Goal: Information Seeking & Learning: Learn about a topic

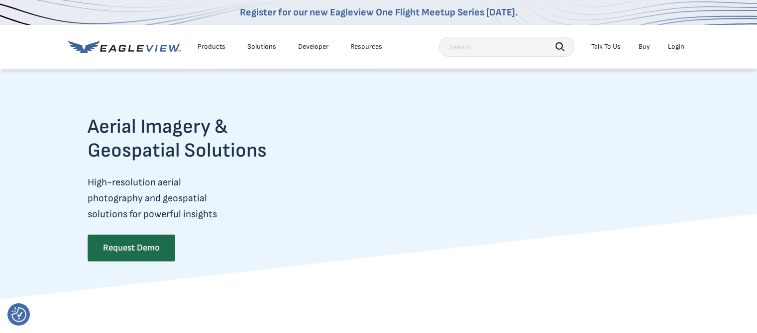
click at [364, 51] on li "Resources" at bounding box center [366, 46] width 42 height 15
click at [367, 44] on div "Resources" at bounding box center [366, 46] width 32 height 9
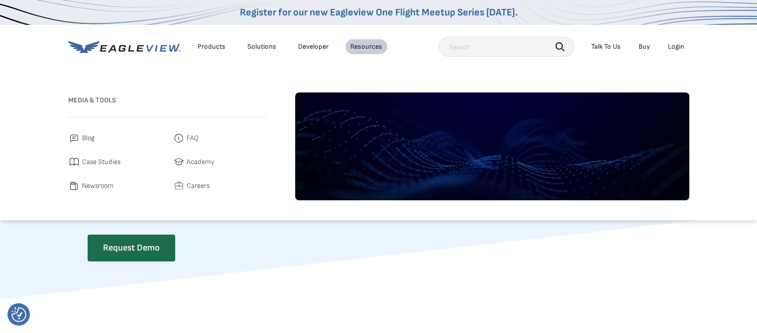
click at [198, 185] on span "Careers" at bounding box center [198, 186] width 23 height 12
